Goal: Task Accomplishment & Management: Manage account settings

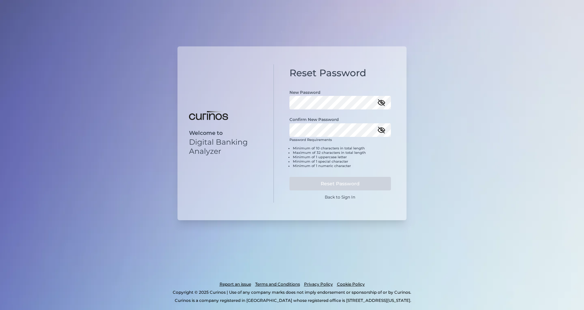
click at [381, 104] on icon "button" at bounding box center [381, 103] width 6 height 6
click at [383, 129] on icon "button" at bounding box center [381, 130] width 8 height 8
click at [354, 181] on button "Reset Password" at bounding box center [340, 184] width 102 height 14
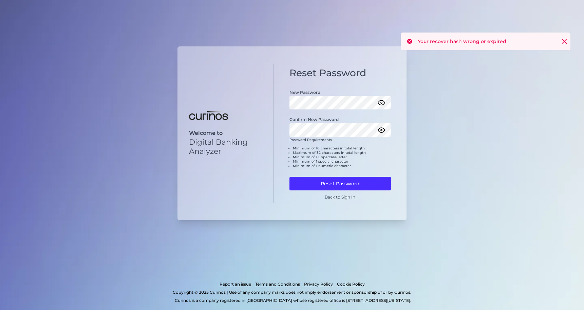
click at [567, 41] on icon at bounding box center [564, 41] width 7 height 7
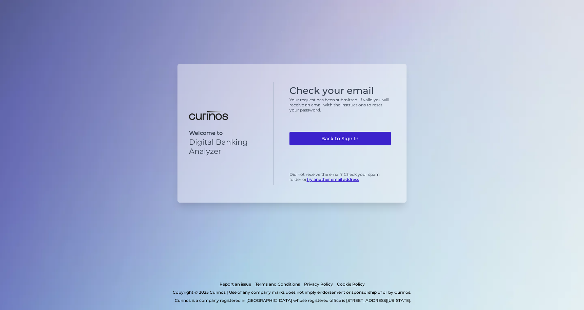
click at [318, 137] on link "Back to Sign In" at bounding box center [340, 139] width 102 height 14
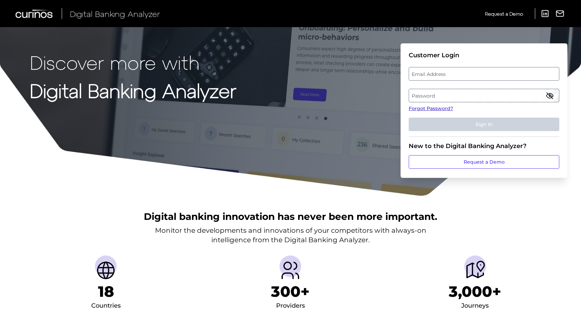
click at [413, 107] on link "Forgot Password?" at bounding box center [484, 108] width 151 height 7
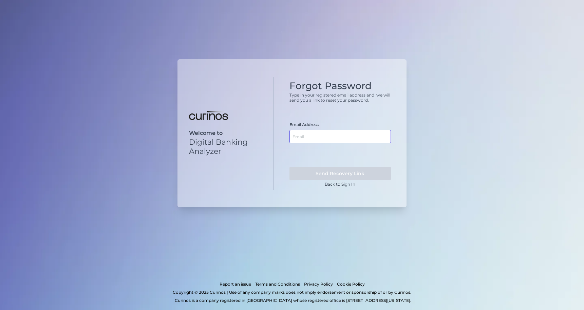
click at [304, 139] on input "text" at bounding box center [340, 137] width 102 height 14
type input "kasturimanoj.koli@penfed.org"
click at [289, 167] on button "Send Recovery Link" at bounding box center [340, 174] width 102 height 14
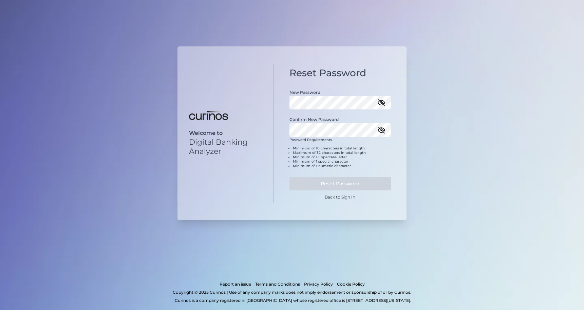
click at [379, 105] on icon "button" at bounding box center [381, 103] width 8 height 8
click at [380, 134] on icon "button" at bounding box center [381, 130] width 8 height 8
click at [341, 183] on button "Reset Password" at bounding box center [340, 184] width 102 height 14
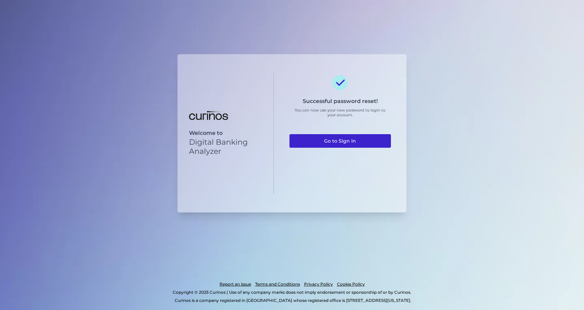
click at [333, 135] on link "Go to Sign In" at bounding box center [340, 141] width 102 height 14
